Goal: Information Seeking & Learning: Stay updated

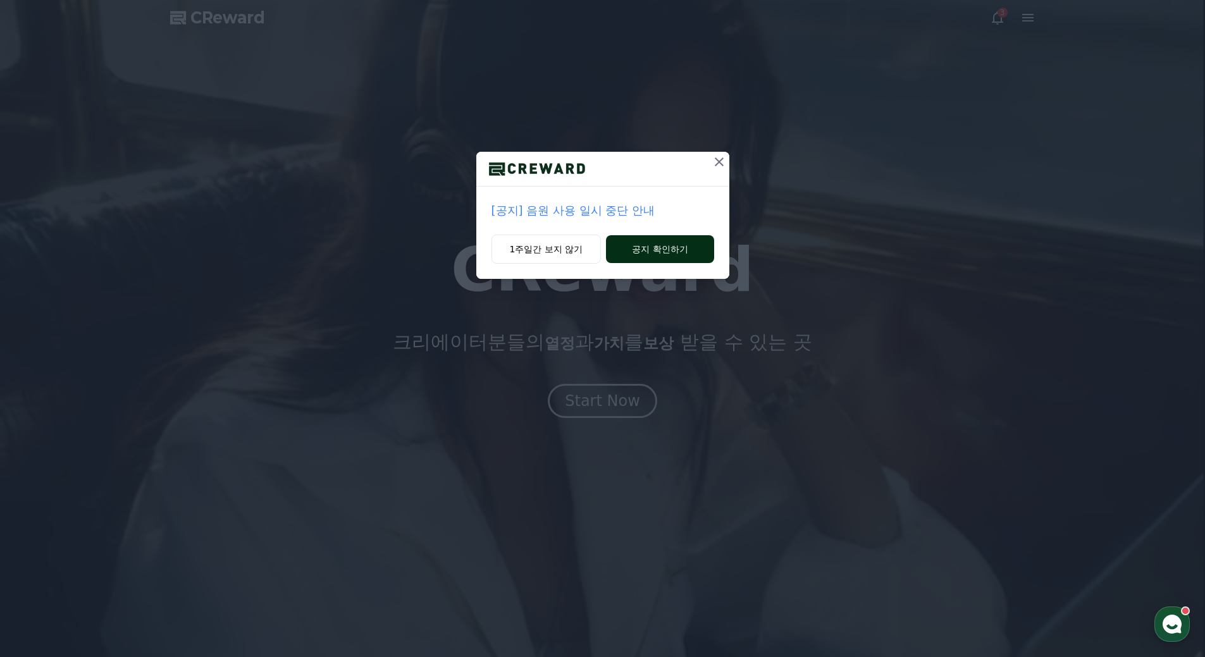
click at [646, 250] on button "공지 확인하기" at bounding box center [660, 249] width 108 height 28
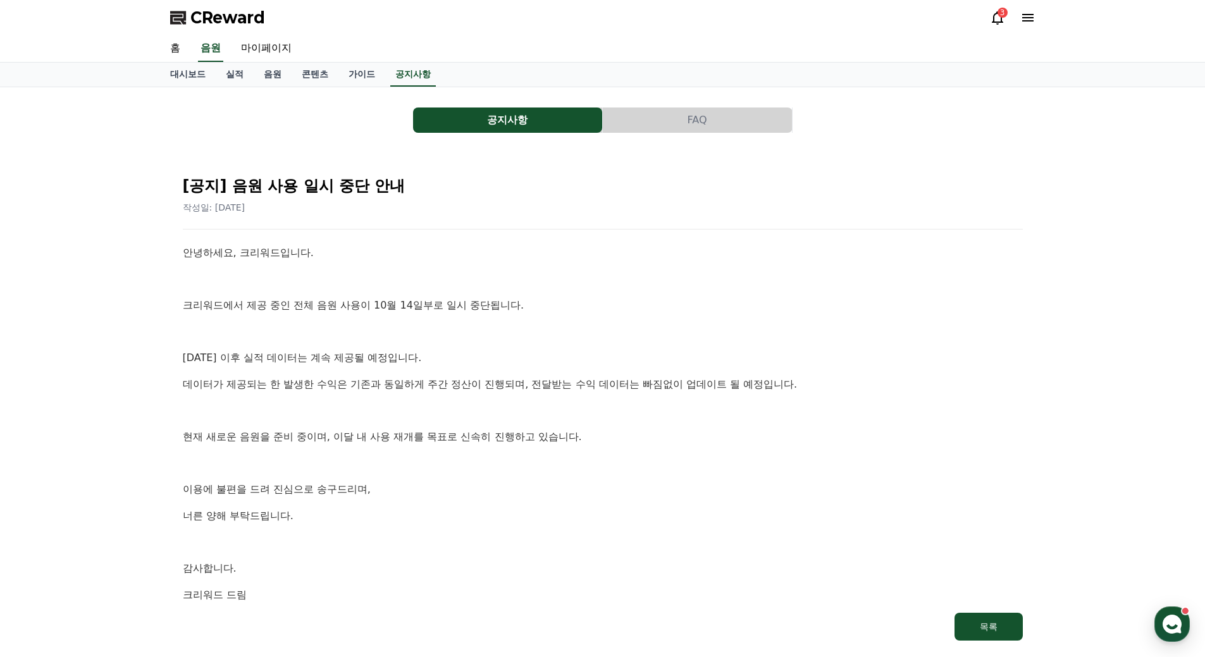
drag, startPoint x: 285, startPoint y: 308, endPoint x: 512, endPoint y: 349, distance: 231.3
click at [512, 349] on div "안녕하세요, 크리워드입니다. 크리워드에서 제공 중인 전체 음원 사용이 10월 14일부로 일시 중단됩니다. 10월 14일 이후 실적 데이터는 계…" at bounding box center [603, 424] width 840 height 358
click at [276, 78] on link "음원" at bounding box center [273, 75] width 38 height 24
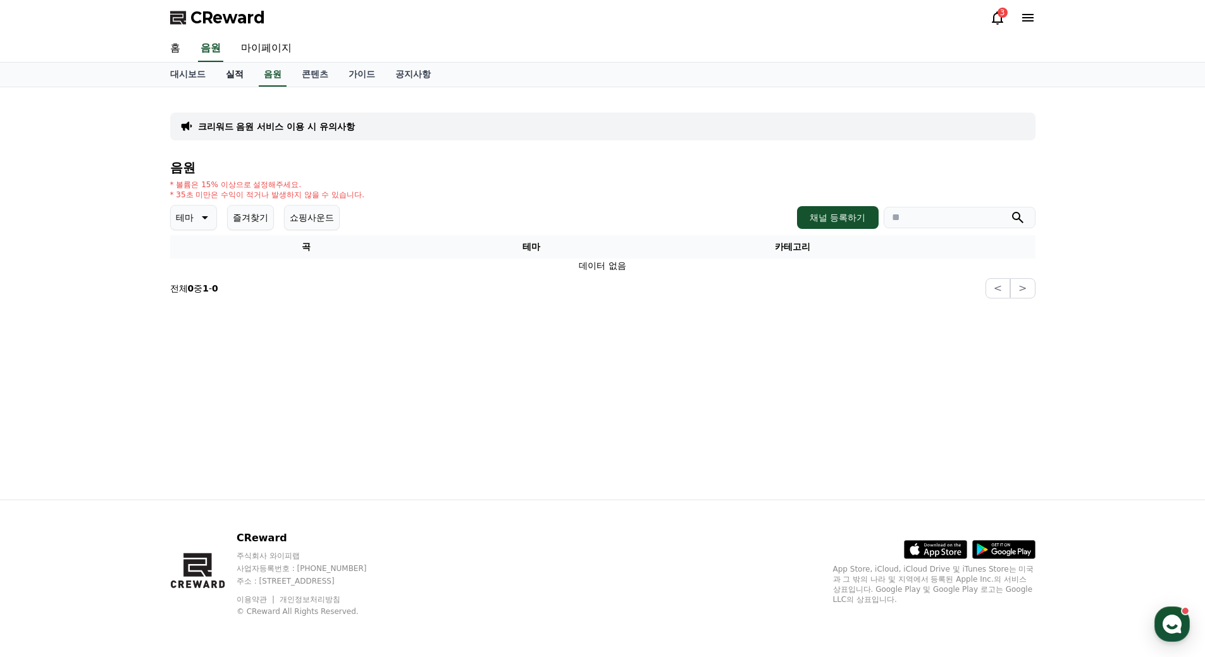
click at [238, 73] on link "실적" at bounding box center [235, 75] width 38 height 24
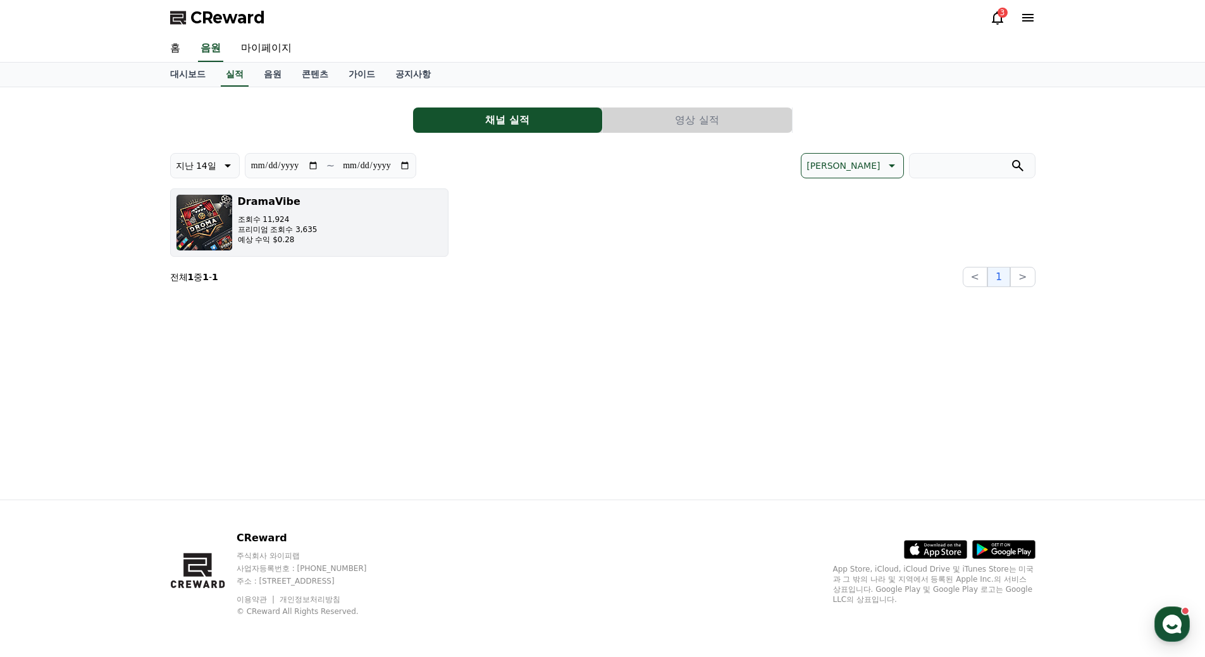
click at [245, 213] on div "DramaVibe 조회수 11,924 프리미엄 조회수 3,635 예상 수익 $0.28" at bounding box center [278, 222] width 80 height 57
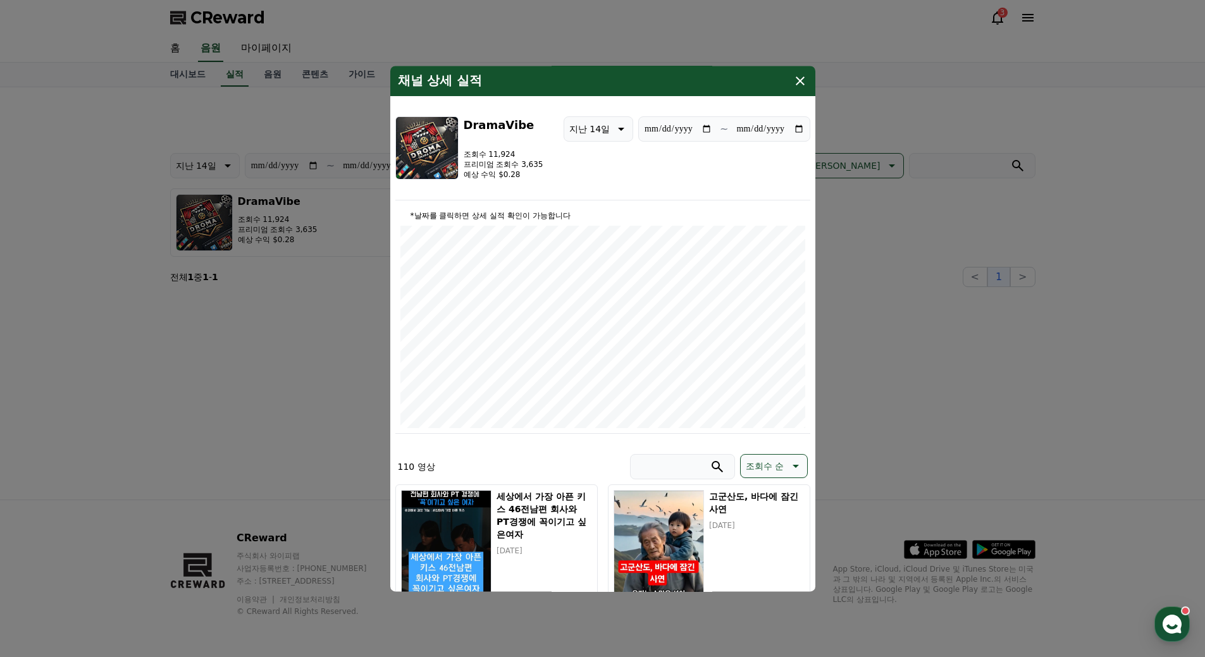
click at [801, 79] on icon "modal" at bounding box center [799, 80] width 15 height 15
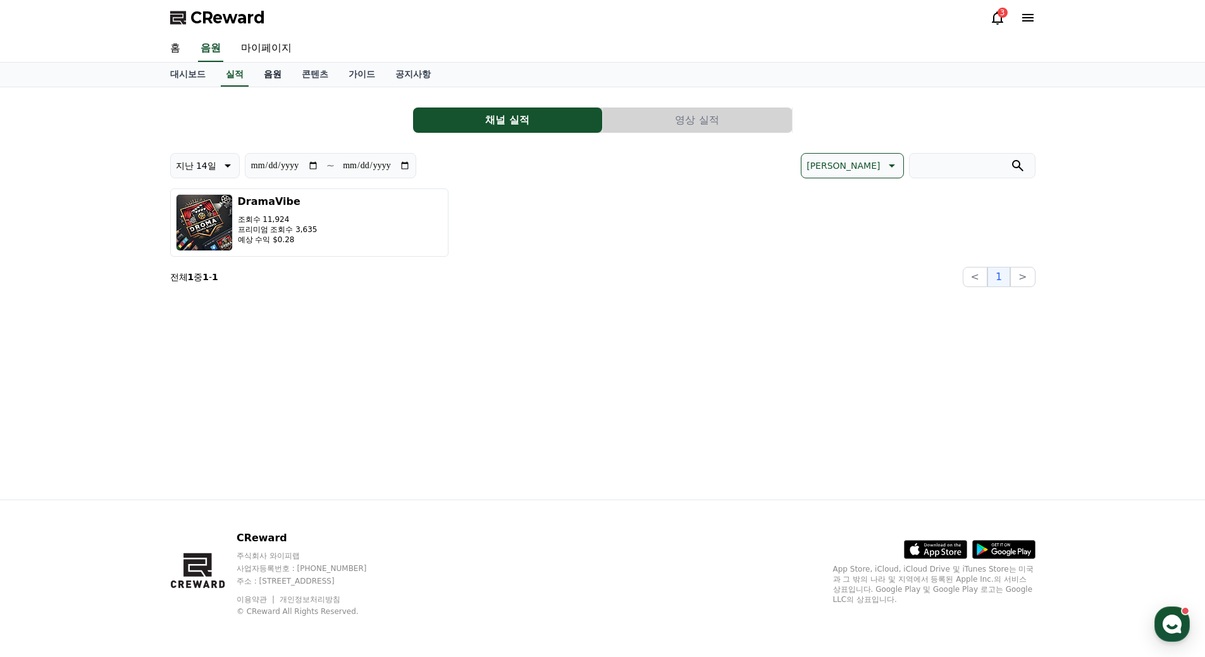
click at [271, 78] on link "음원" at bounding box center [273, 75] width 38 height 24
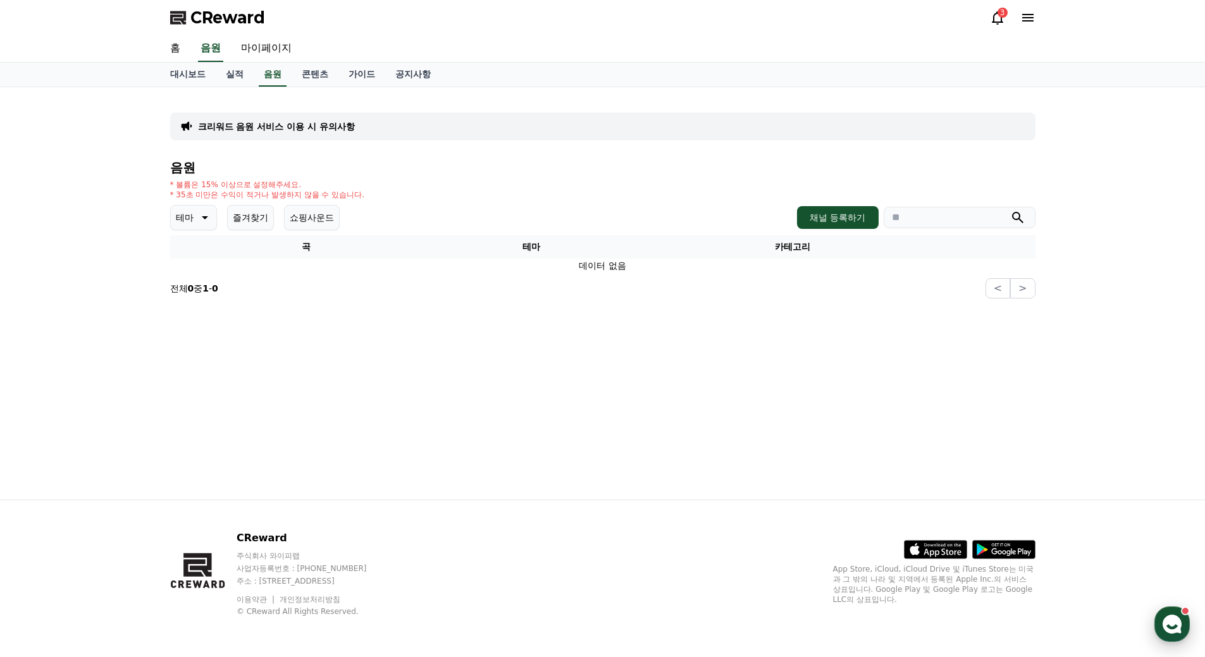
click at [1166, 616] on icon "button" at bounding box center [1171, 624] width 23 height 23
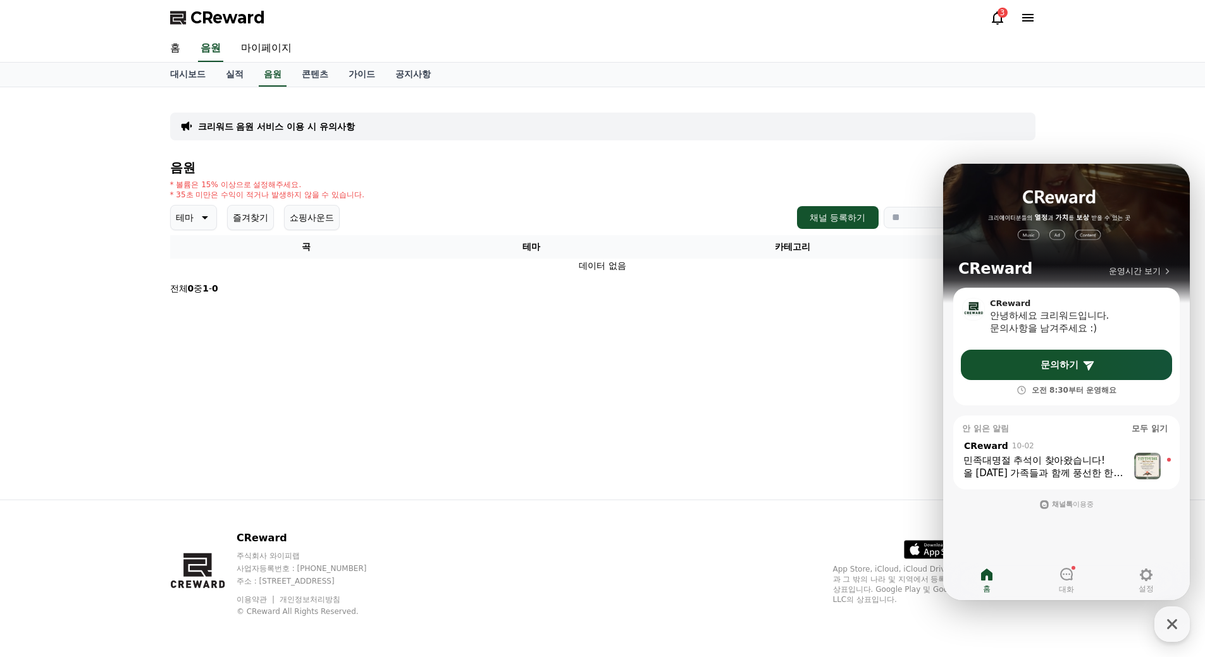
click at [722, 383] on div "크리워드 음원 서비스 이용 시 유의사항 음원 * 볼륨은 15% 이상으로 설정해주세요. * 35초 미만은 수익이 적거나 발생하지 않을 수 있습니…" at bounding box center [602, 293] width 885 height 412
